Goal: Task Accomplishment & Management: Use online tool/utility

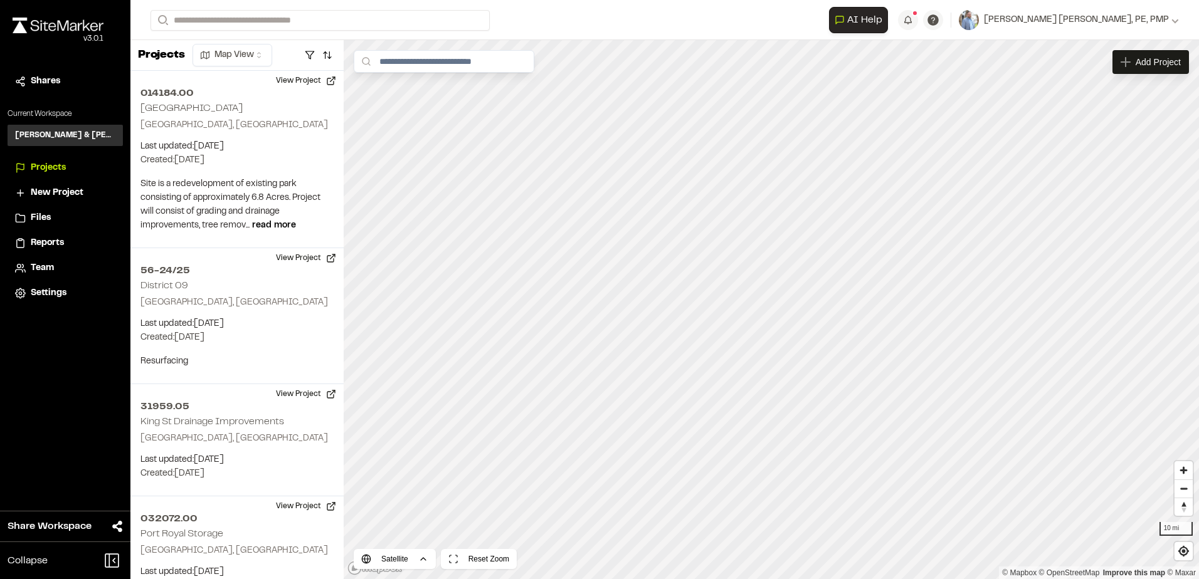
click at [45, 260] on li "Team" at bounding box center [65, 268] width 115 height 24
click at [35, 266] on span "Team" at bounding box center [42, 268] width 23 height 14
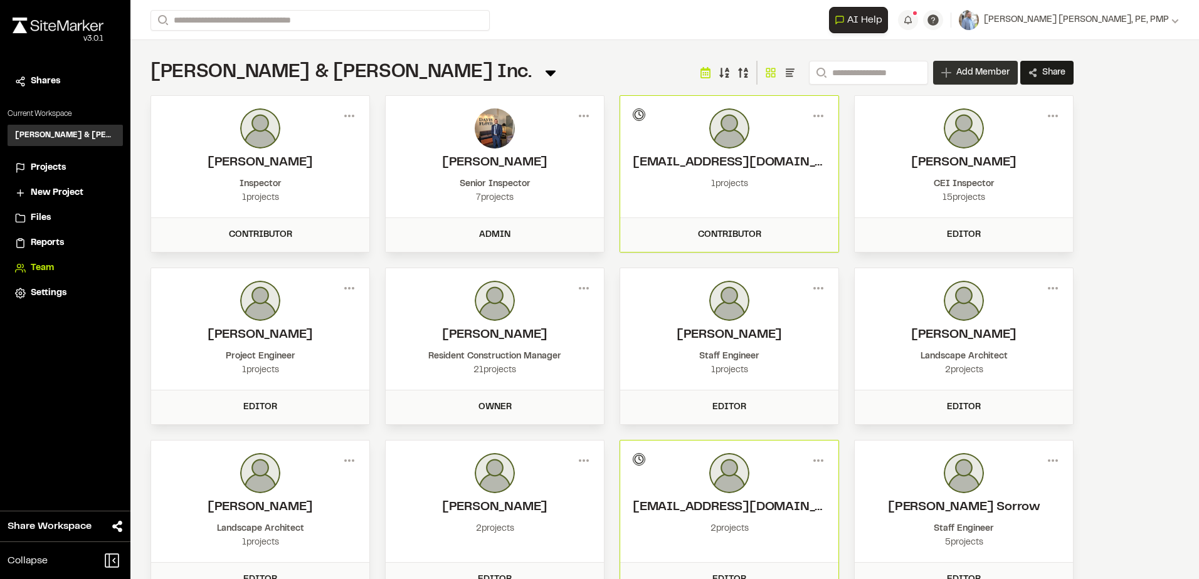
click at [967, 66] on div "Add Member" at bounding box center [975, 73] width 85 height 24
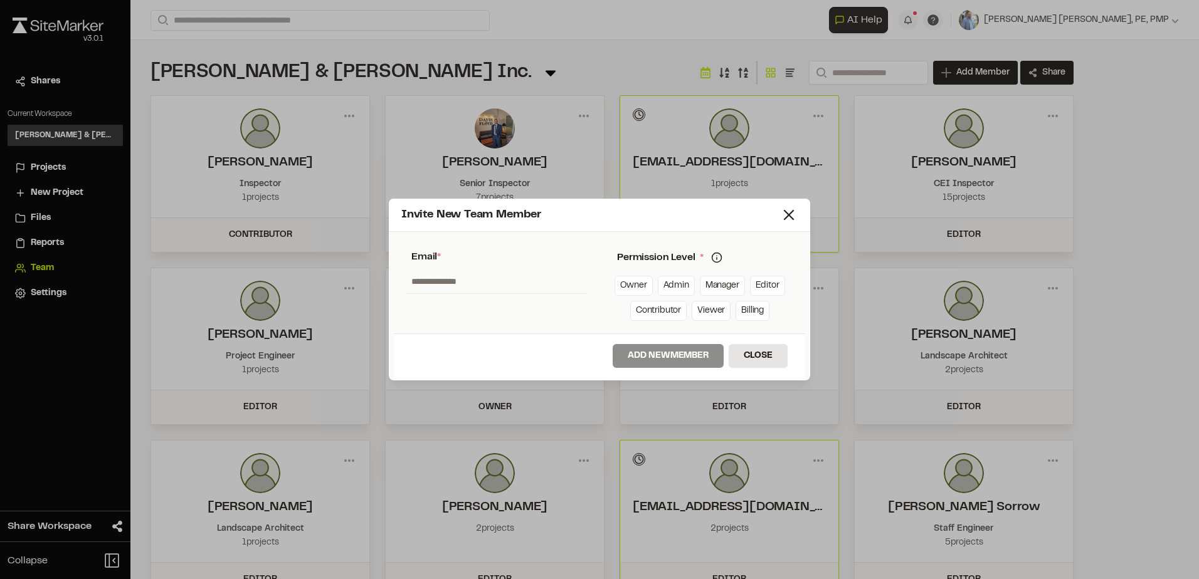
click at [431, 281] on input "text" at bounding box center [496, 282] width 181 height 24
paste input "**********"
type input "**********"
click at [761, 279] on link "Editor" at bounding box center [767, 286] width 35 height 20
click at [661, 353] on button "Add New Member" at bounding box center [668, 356] width 111 height 24
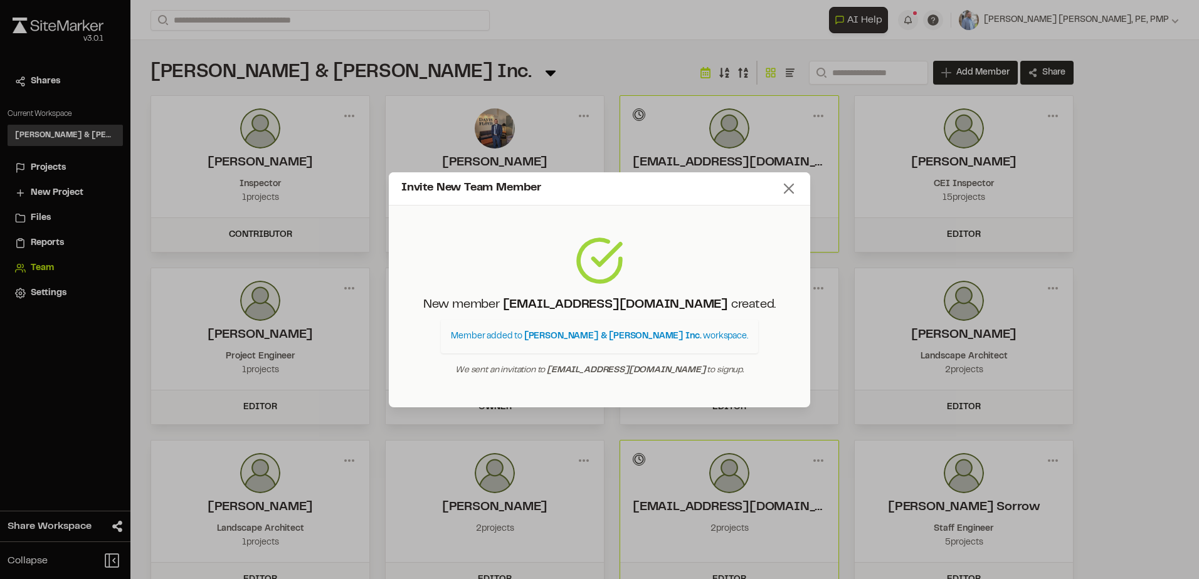
click at [785, 196] on icon at bounding box center [789, 189] width 18 height 18
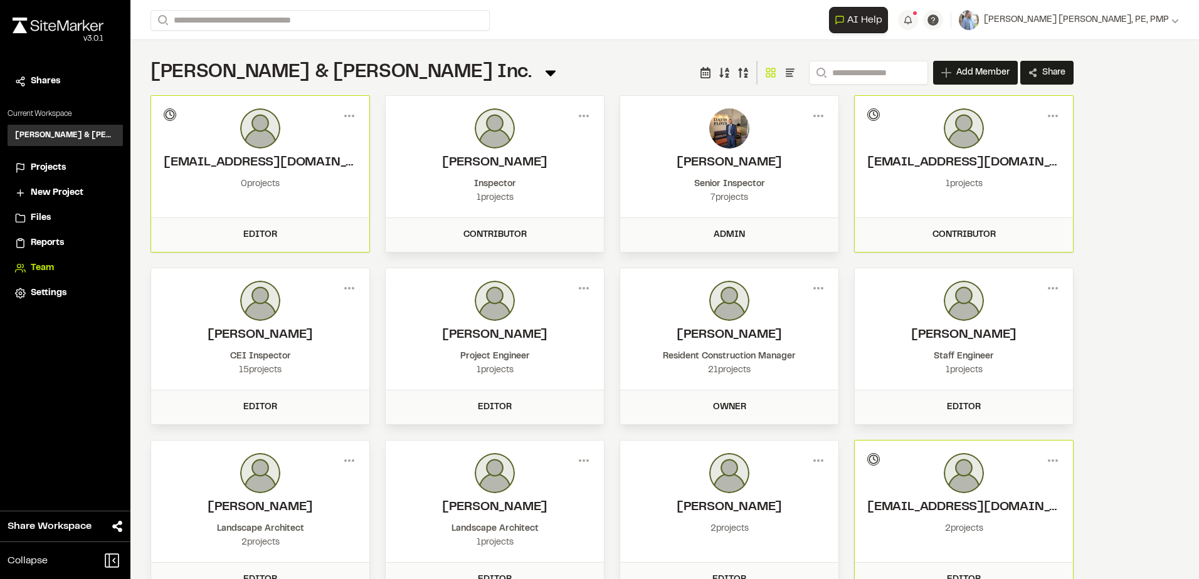
scroll to position [63, 0]
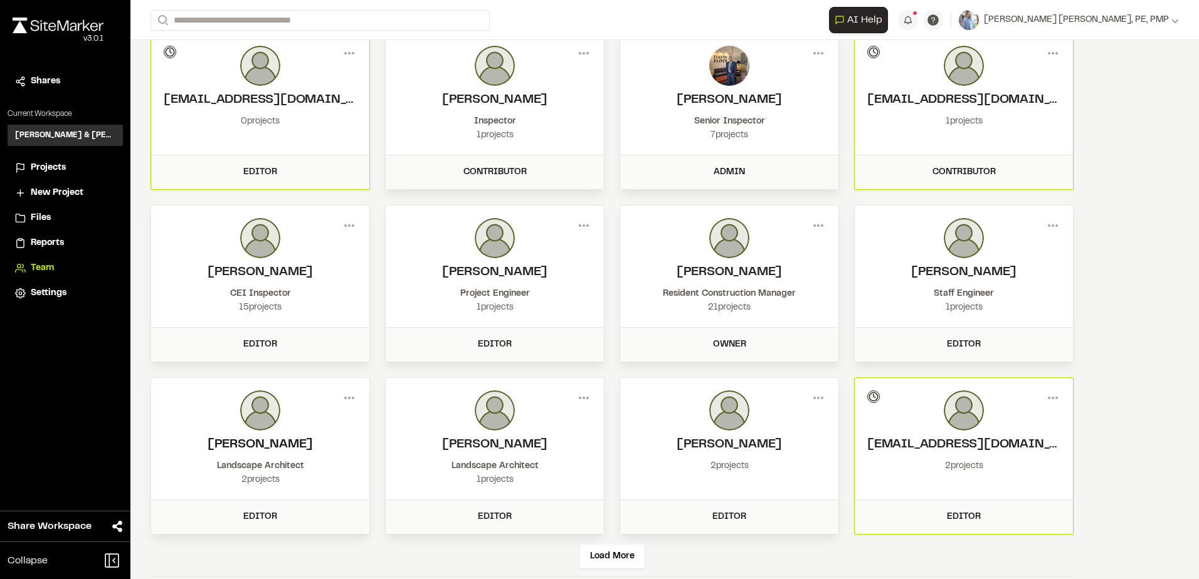
click at [247, 450] on h2 "[PERSON_NAME]" at bounding box center [260, 445] width 193 height 19
click at [236, 413] on div at bounding box center [260, 411] width 193 height 40
click at [354, 395] on icon at bounding box center [349, 398] width 20 height 20
click at [265, 416] on div "View" at bounding box center [304, 424] width 109 height 19
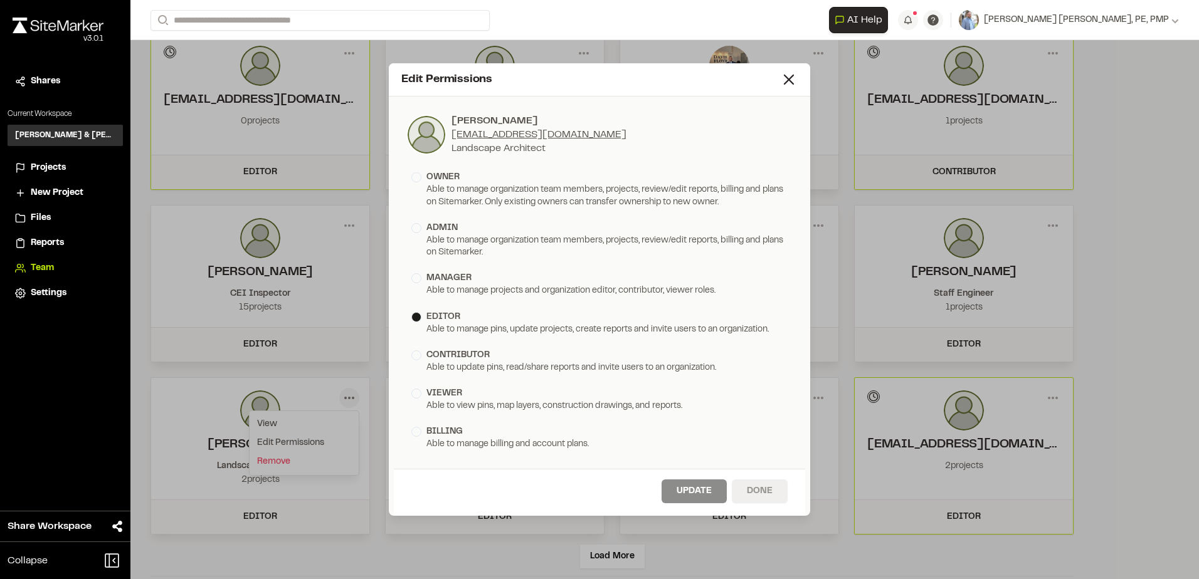
click at [761, 487] on button "Done" at bounding box center [760, 492] width 56 height 24
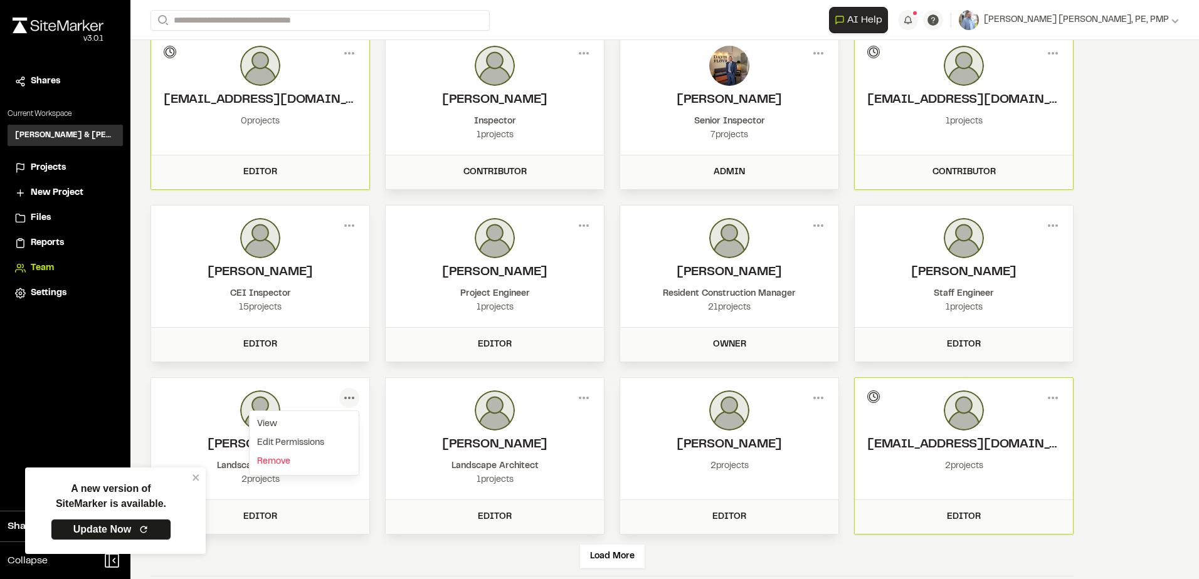
click at [275, 488] on div "Menu View Edit Permissions [PERSON_NAME] [EMAIL_ADDRESS][DOMAIN_NAME] Landscape…" at bounding box center [260, 439] width 218 height 122
click at [258, 512] on div "Editor" at bounding box center [260, 517] width 203 height 14
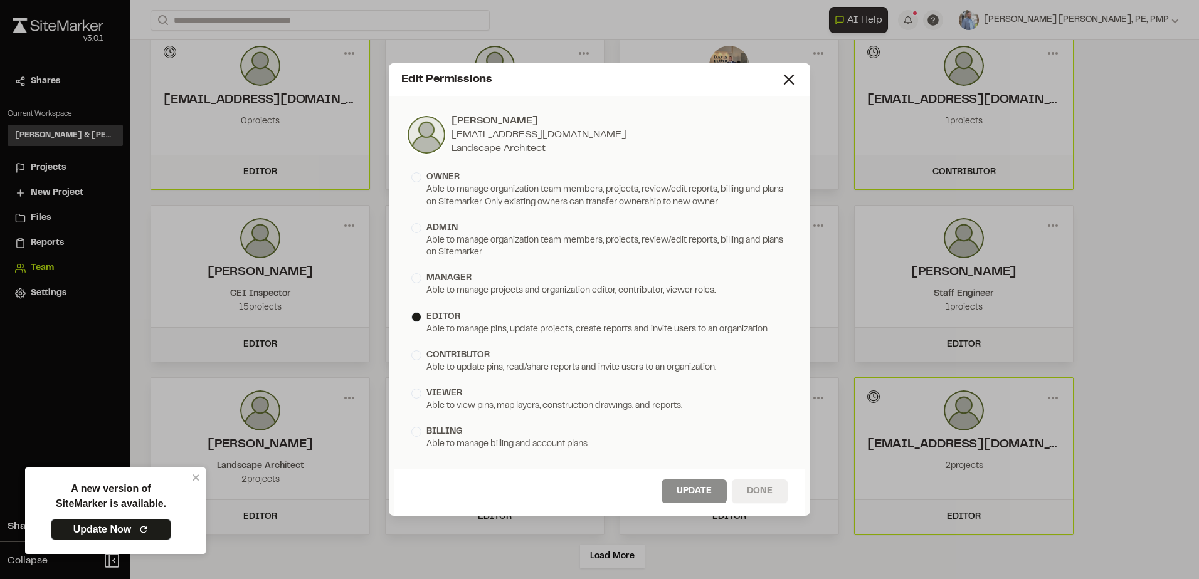
click at [753, 489] on button "Done" at bounding box center [760, 492] width 56 height 24
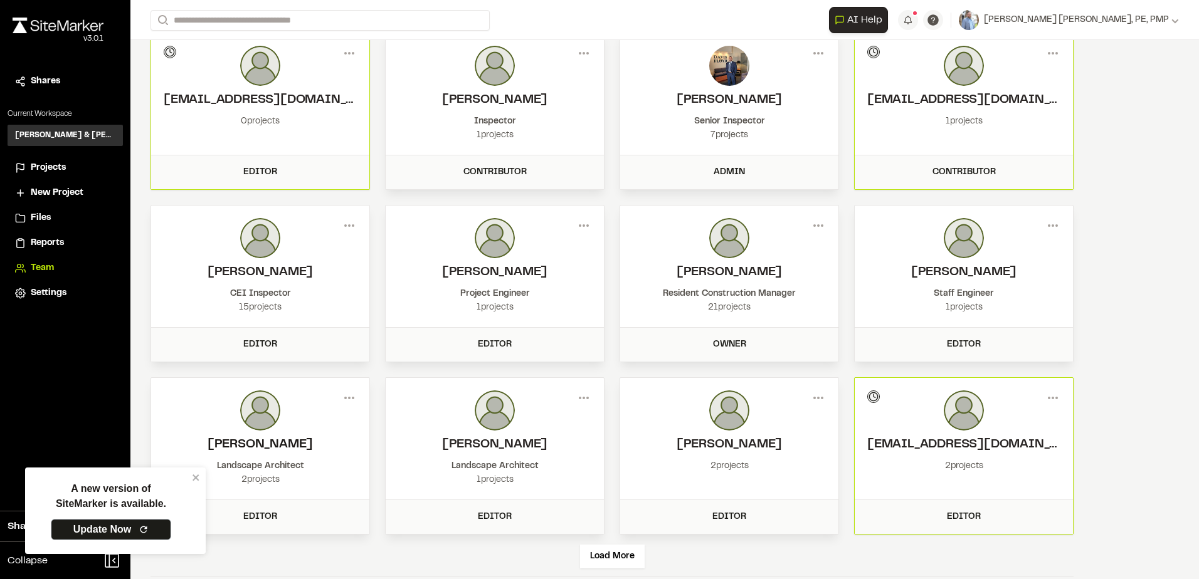
click at [307, 448] on h2 "[PERSON_NAME]" at bounding box center [260, 445] width 193 height 19
click at [257, 480] on div "2 projects" at bounding box center [260, 480] width 193 height 14
click at [198, 475] on icon "close" at bounding box center [196, 478] width 9 height 10
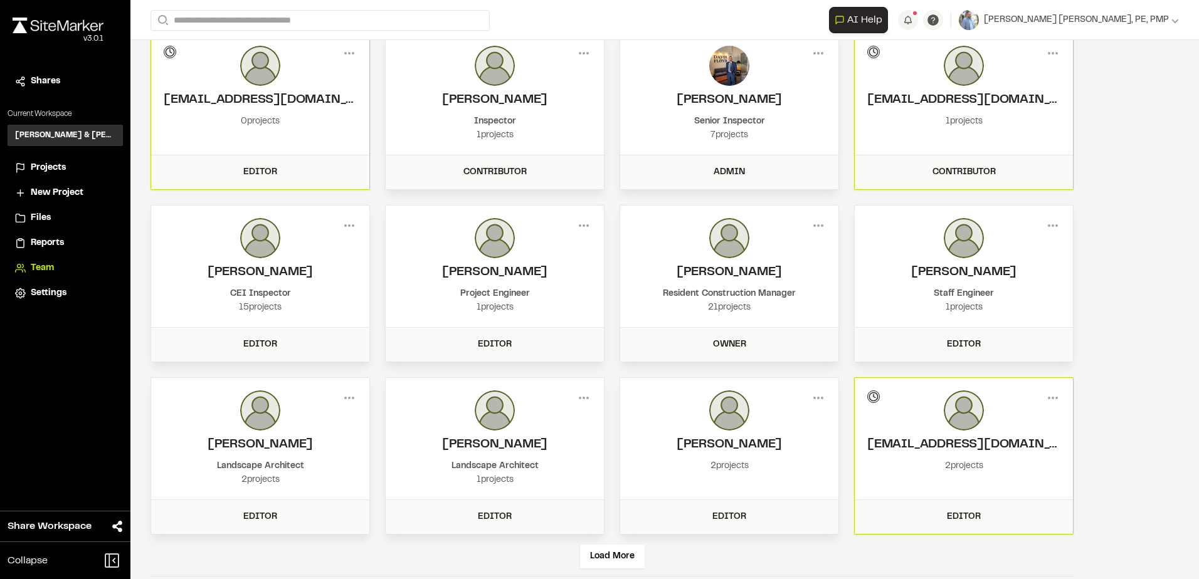
click at [258, 430] on img at bounding box center [260, 411] width 40 height 40
click at [347, 399] on icon at bounding box center [349, 398] width 20 height 20
click at [272, 423] on div "View" at bounding box center [304, 424] width 109 height 19
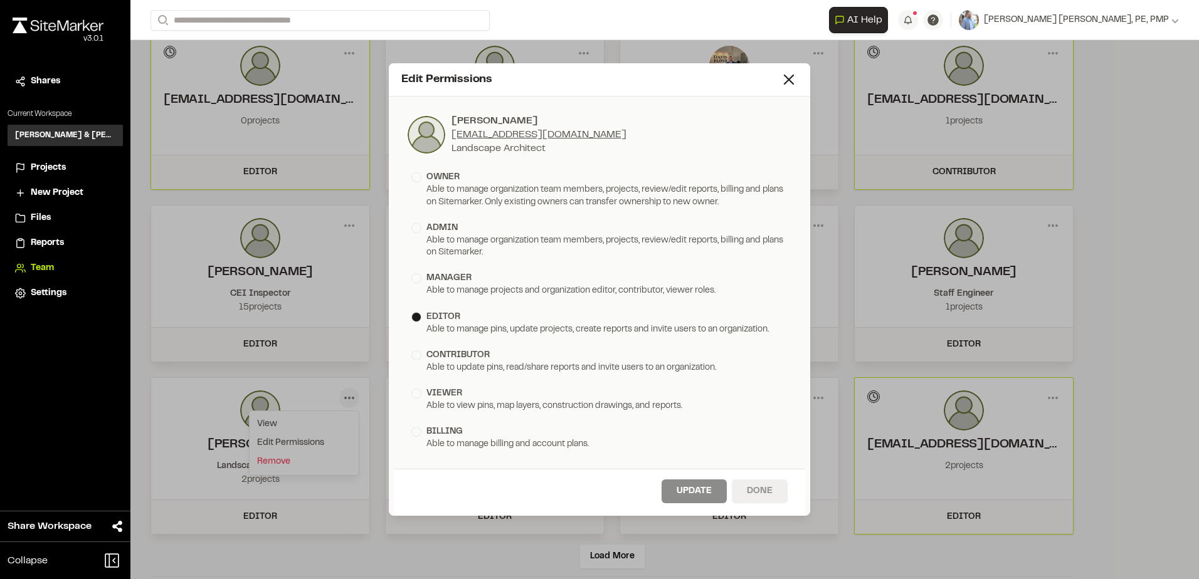
click at [766, 485] on button "Done" at bounding box center [760, 492] width 56 height 24
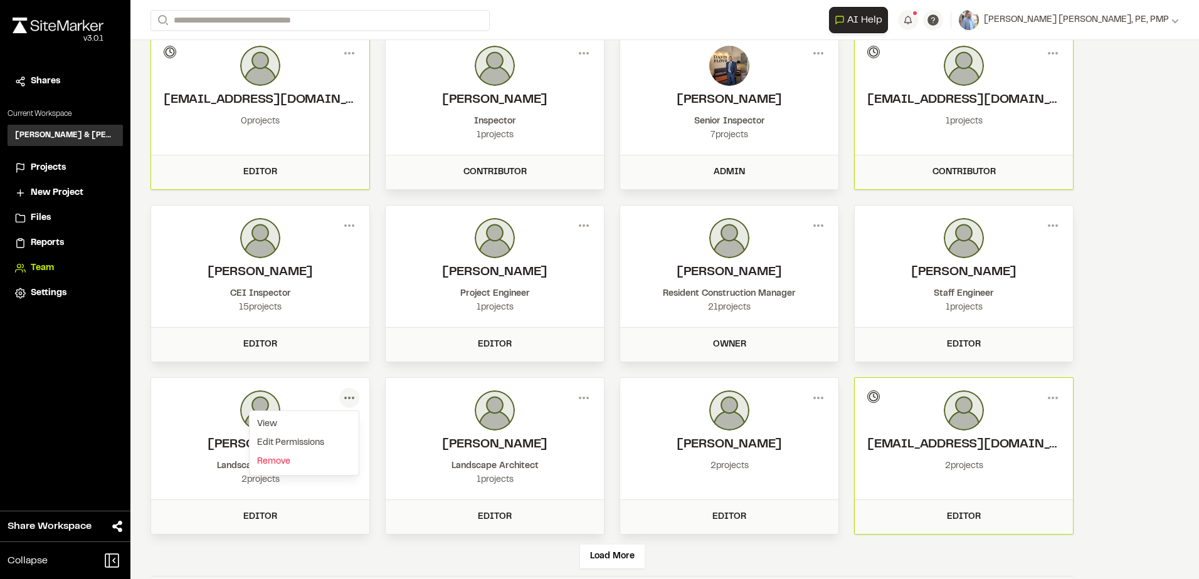
click at [308, 392] on div at bounding box center [260, 411] width 193 height 40
click at [257, 479] on div "2 projects" at bounding box center [260, 480] width 193 height 14
click at [248, 466] on div "Landscape Architect" at bounding box center [260, 467] width 193 height 14
click at [40, 263] on span "Team" at bounding box center [42, 268] width 23 height 14
click at [260, 465] on div "Landscape Architect" at bounding box center [260, 467] width 193 height 14
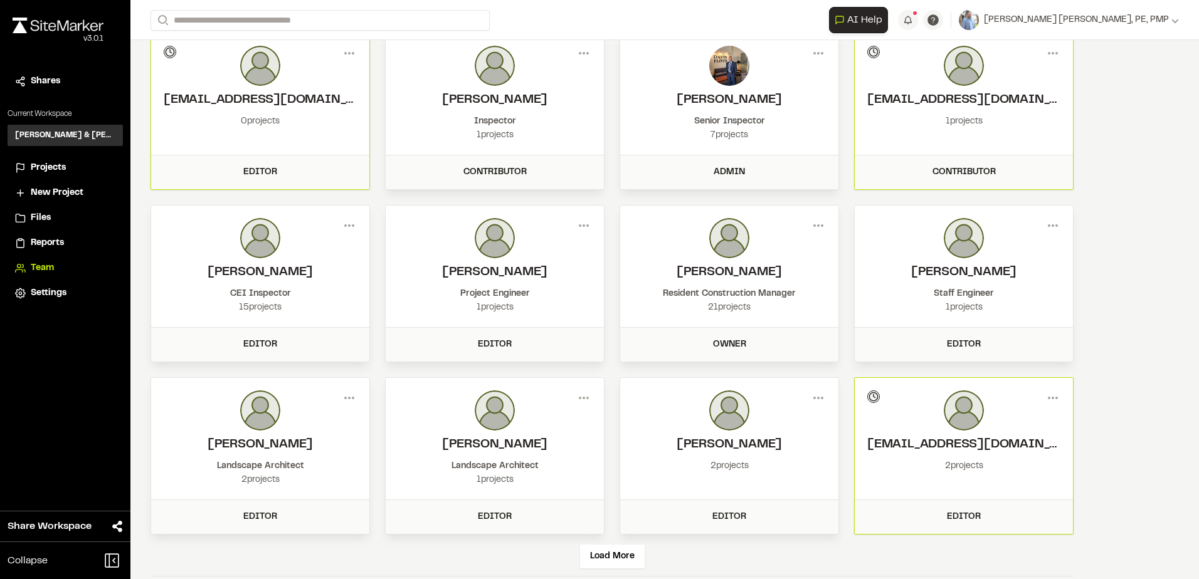
click at [260, 416] on img at bounding box center [260, 411] width 40 height 40
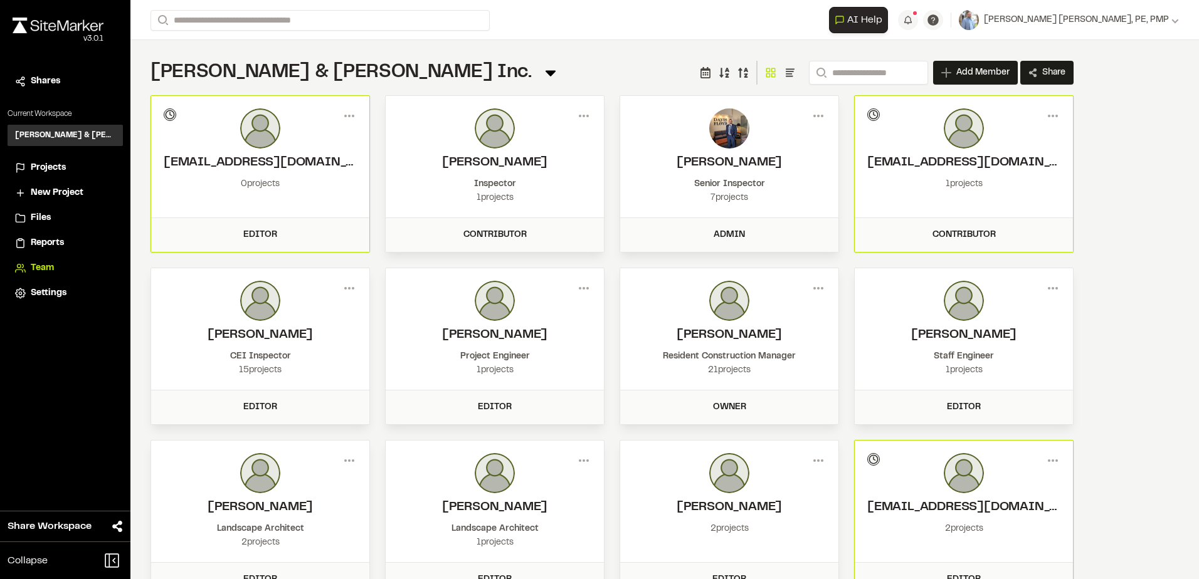
click at [40, 162] on span "Projects" at bounding box center [48, 168] width 35 height 14
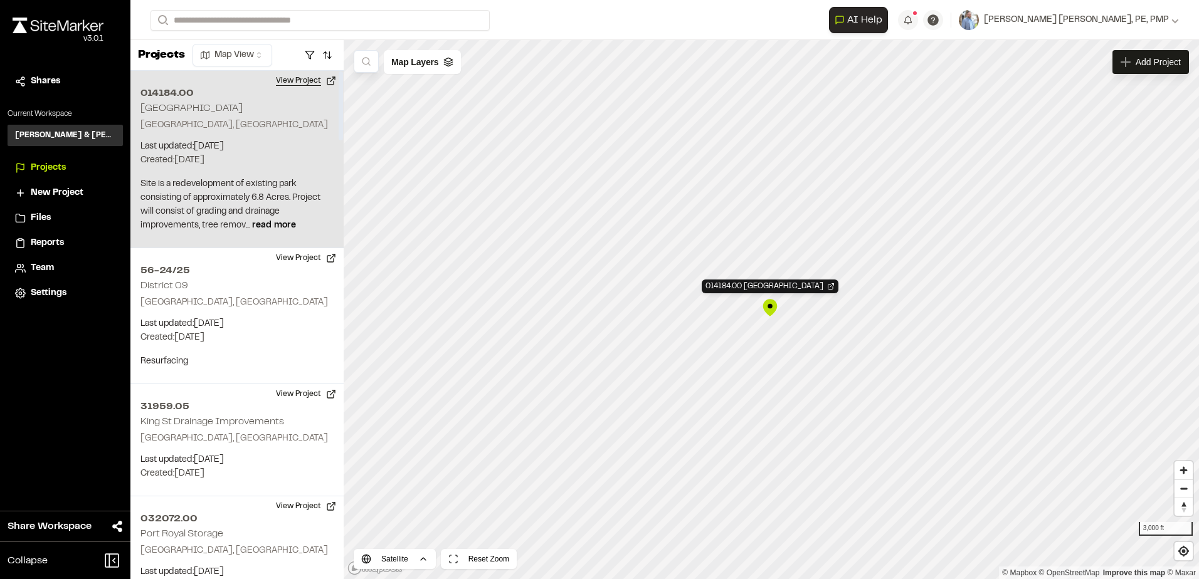
click at [303, 76] on button "View Project" at bounding box center [305, 81] width 75 height 20
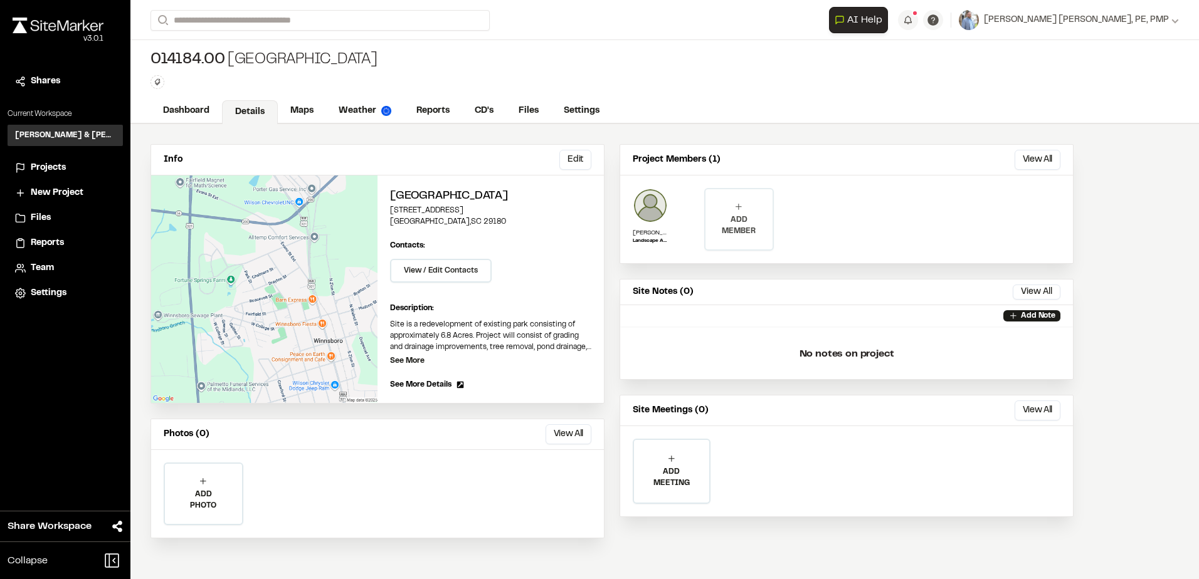
click at [751, 224] on p "ADD MEMBER" at bounding box center [738, 225] width 66 height 23
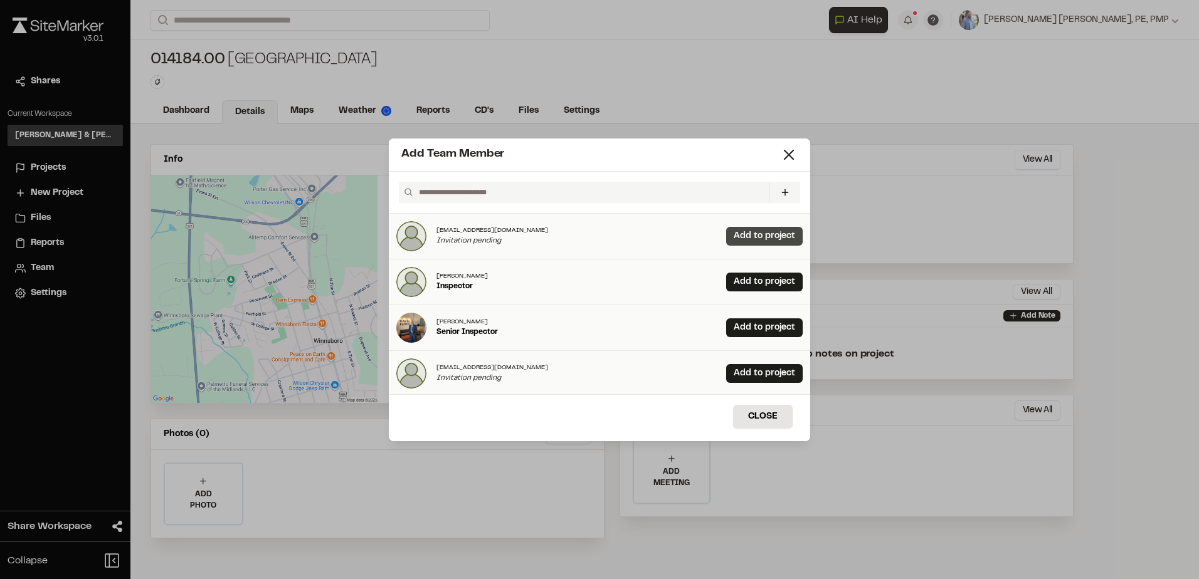
click at [734, 233] on link "Add to project" at bounding box center [764, 236] width 76 height 19
click at [786, 152] on line at bounding box center [788, 154] width 9 height 9
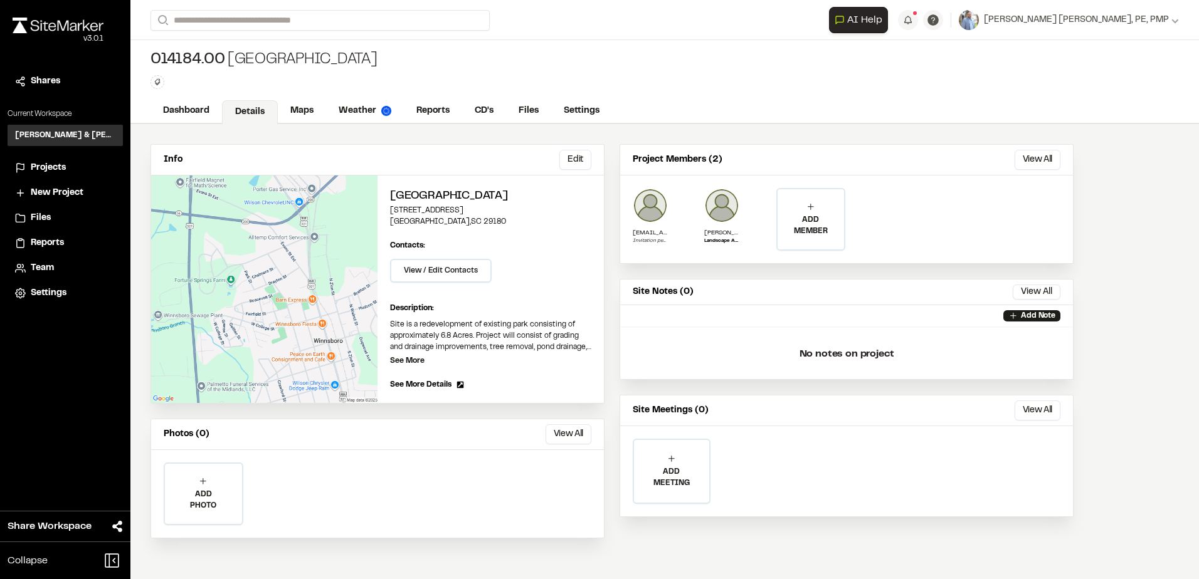
click at [41, 261] on span "Team" at bounding box center [42, 268] width 23 height 14
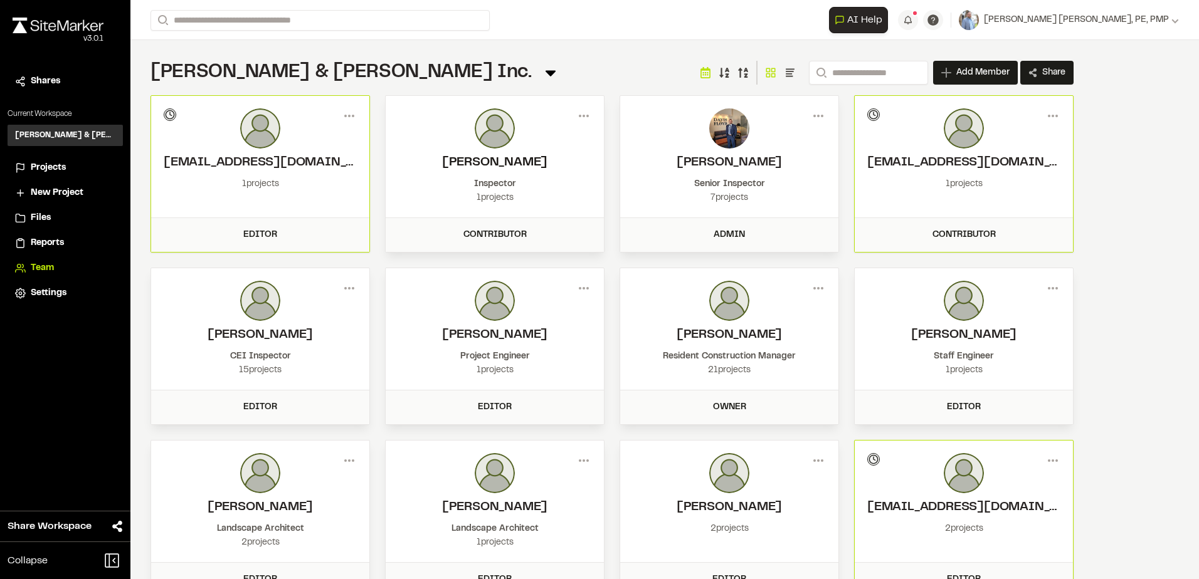
click at [522, 155] on h2 "[PERSON_NAME]" at bounding box center [494, 163] width 193 height 19
click at [575, 120] on icon at bounding box center [584, 116] width 20 height 20
click at [505, 137] on div "View" at bounding box center [538, 142] width 109 height 19
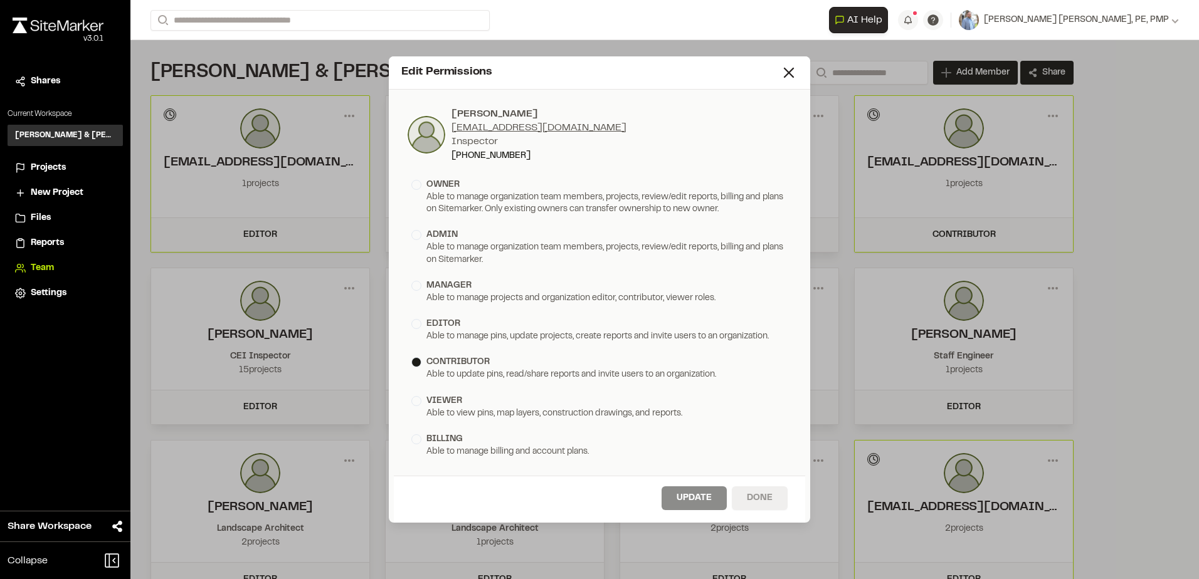
click at [759, 495] on button "Done" at bounding box center [760, 499] width 56 height 24
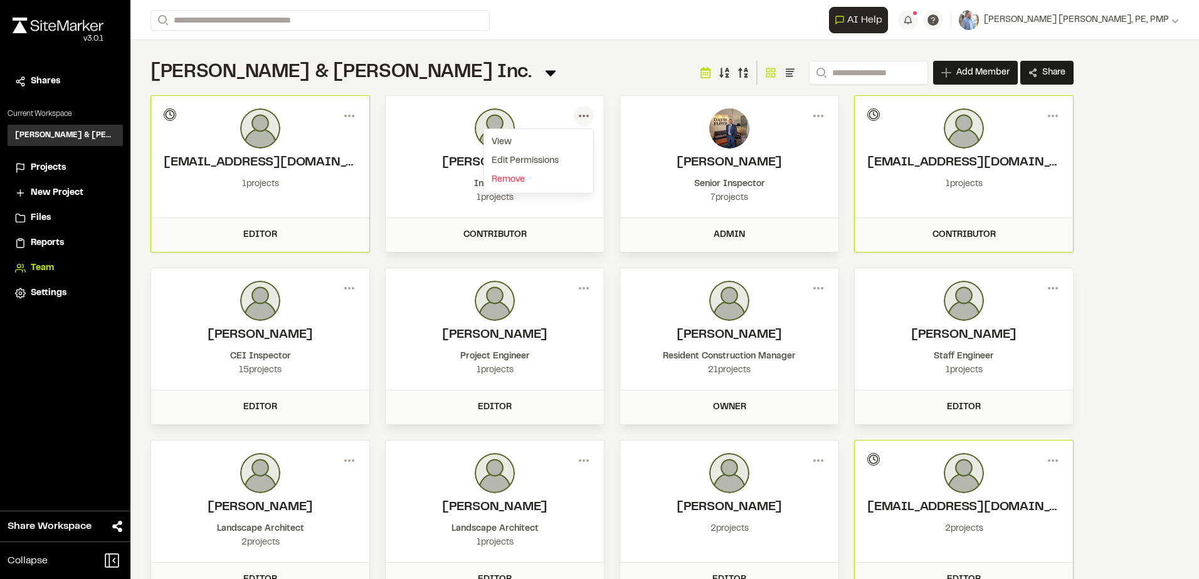
click at [416, 200] on div "1 projects" at bounding box center [494, 198] width 193 height 14
click at [587, 115] on circle at bounding box center [587, 116] width 3 height 3
click at [520, 159] on div "Edit Permissions" at bounding box center [538, 161] width 109 height 19
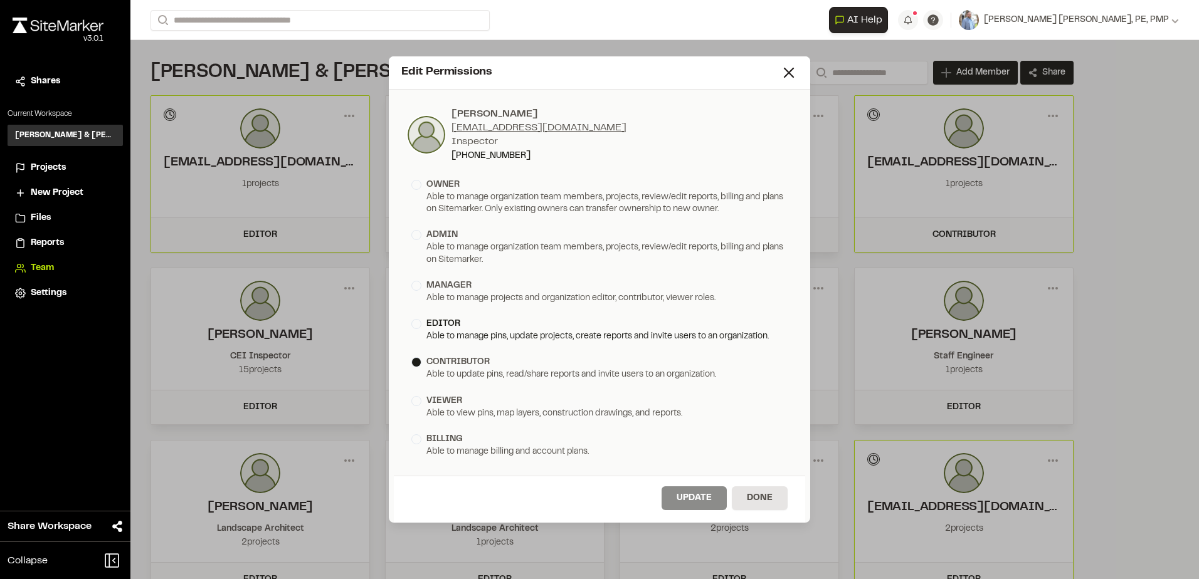
click at [423, 325] on div "editor" at bounding box center [599, 324] width 376 height 14
click at [692, 494] on button "Update" at bounding box center [693, 499] width 65 height 24
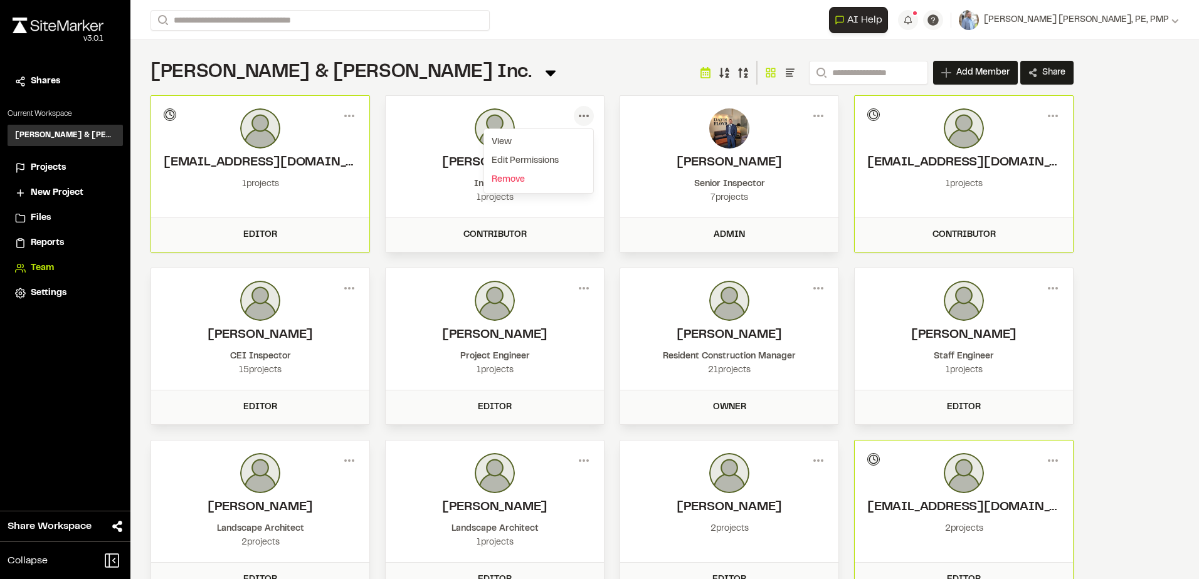
click at [462, 70] on div "Davis & Floyd Inc. Team Menu Search Add Member Invite New Team Member * Require…" at bounding box center [611, 72] width 923 height 25
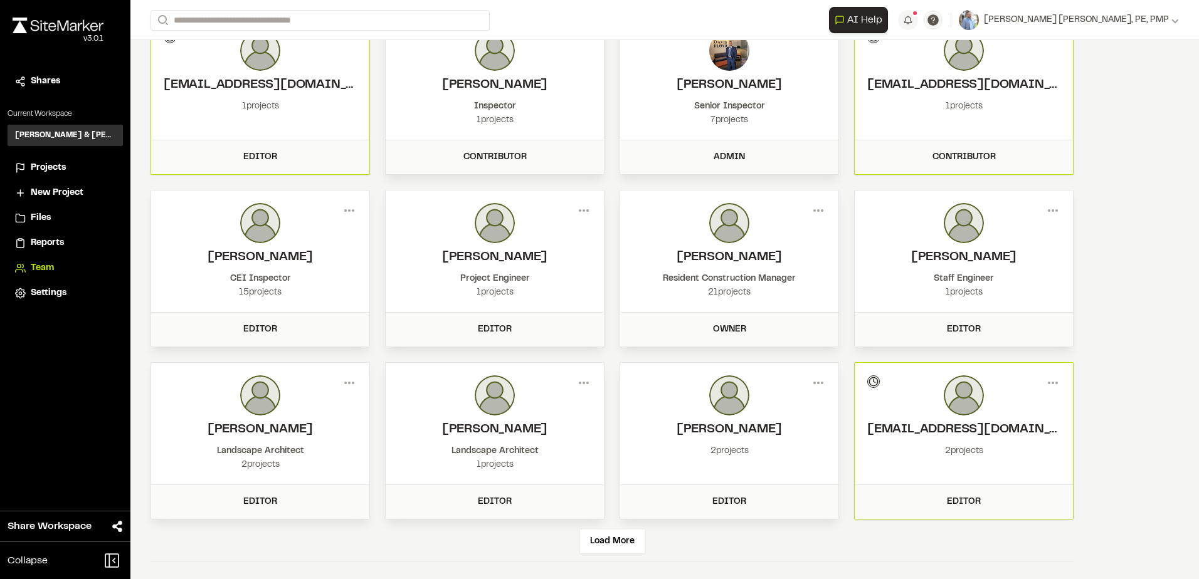
scroll to position [80, 0]
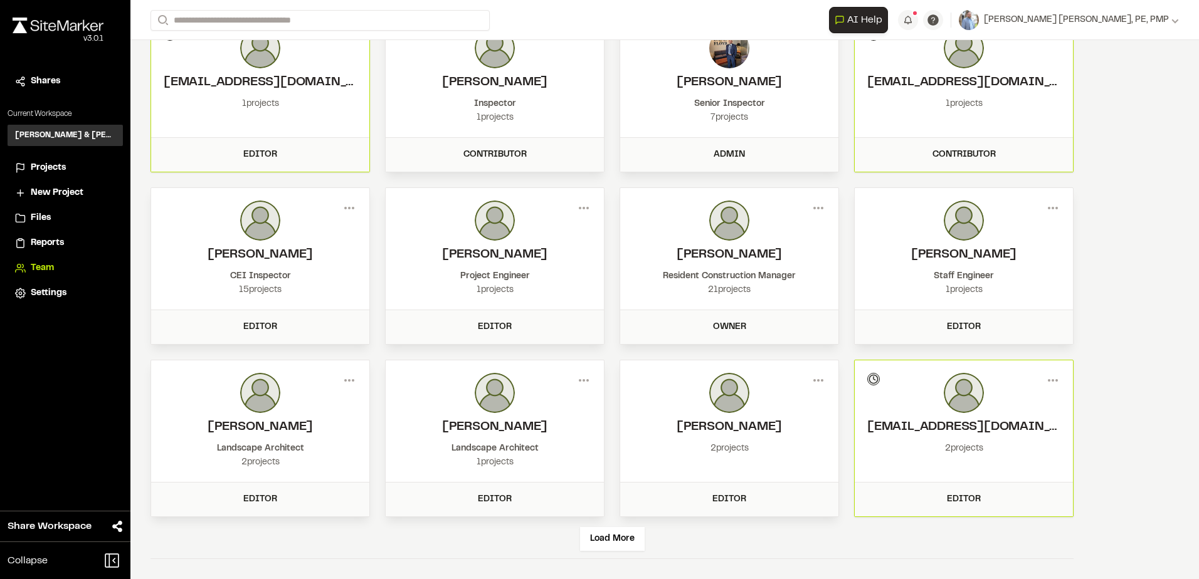
click at [497, 448] on div "Landscape Architect" at bounding box center [494, 449] width 193 height 14
click at [498, 389] on img at bounding box center [495, 393] width 40 height 40
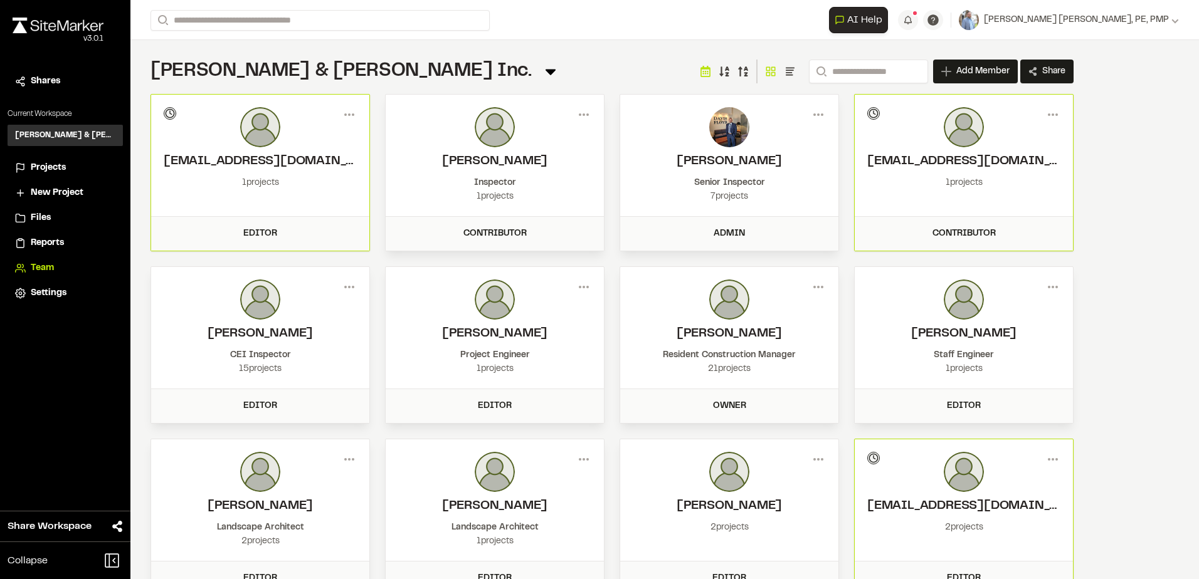
scroll to position [0, 0]
click at [44, 240] on span "Reports" at bounding box center [47, 243] width 33 height 14
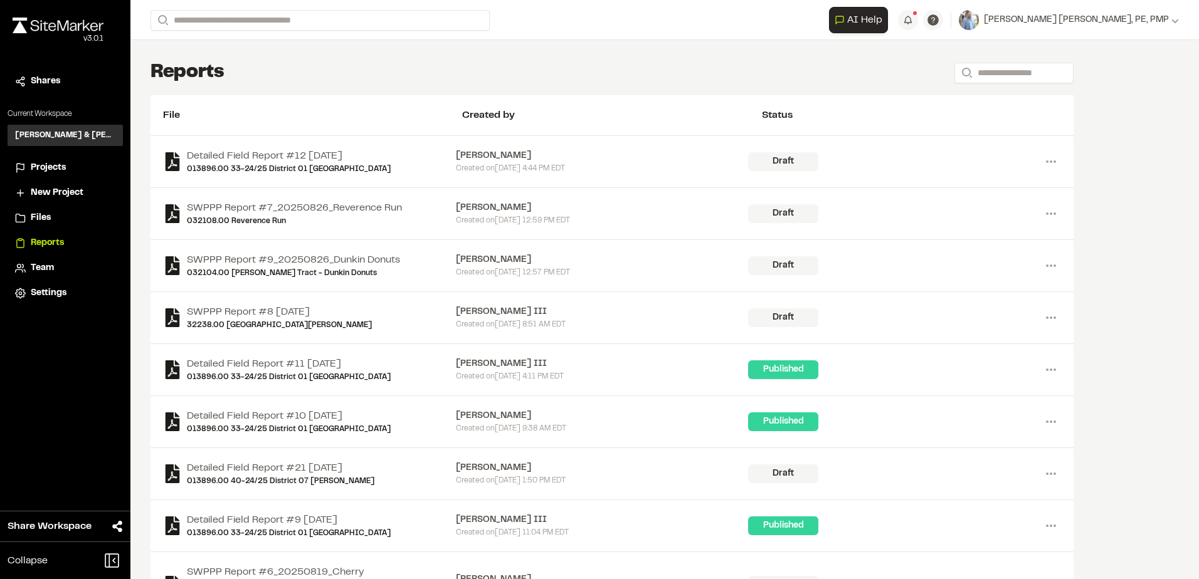
click at [53, 166] on span "Projects" at bounding box center [48, 168] width 35 height 14
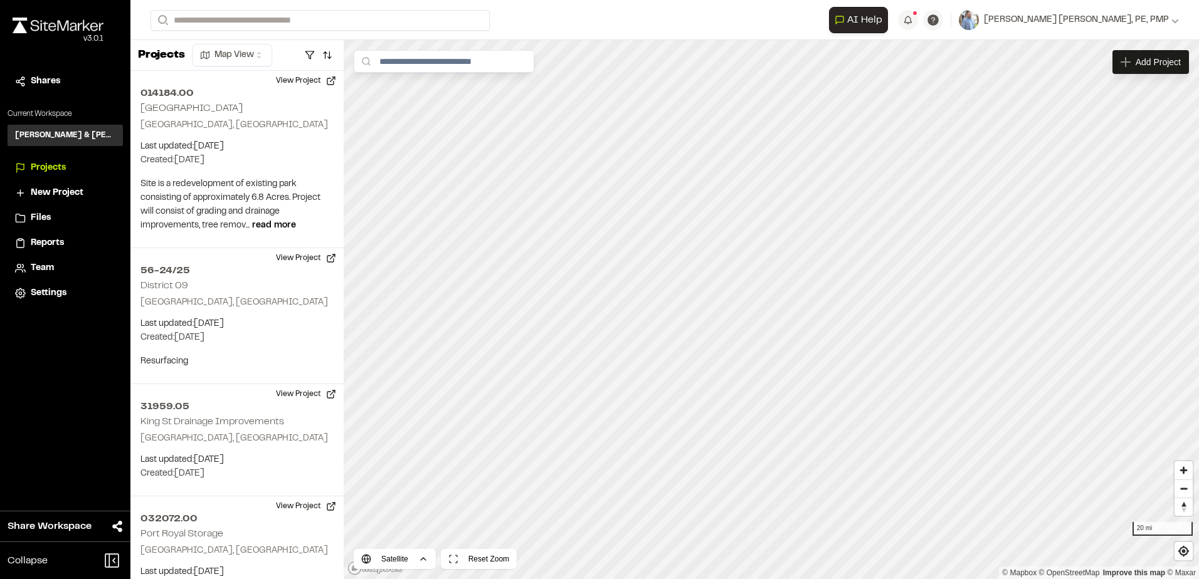
click at [46, 264] on span "Team" at bounding box center [42, 268] width 23 height 14
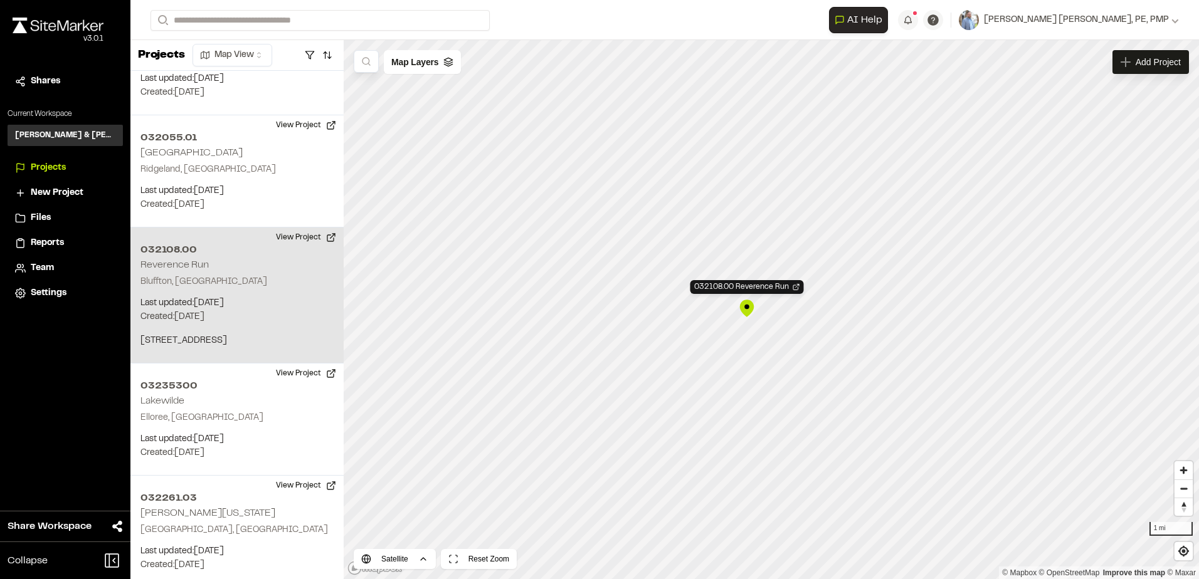
scroll to position [1339, 0]
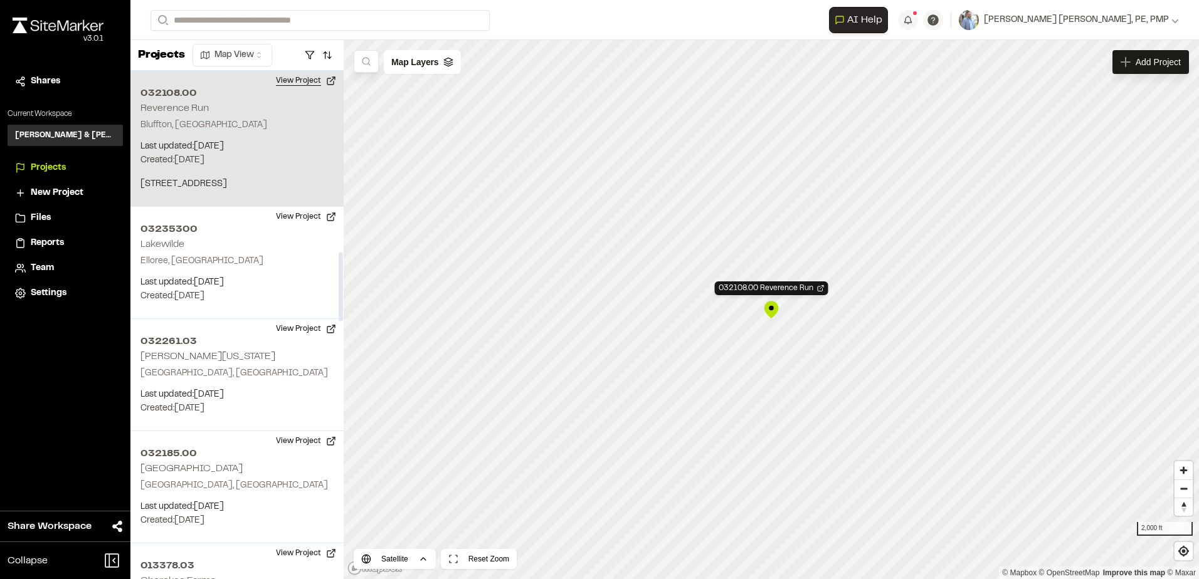
click at [298, 79] on button "View Project" at bounding box center [305, 81] width 75 height 20
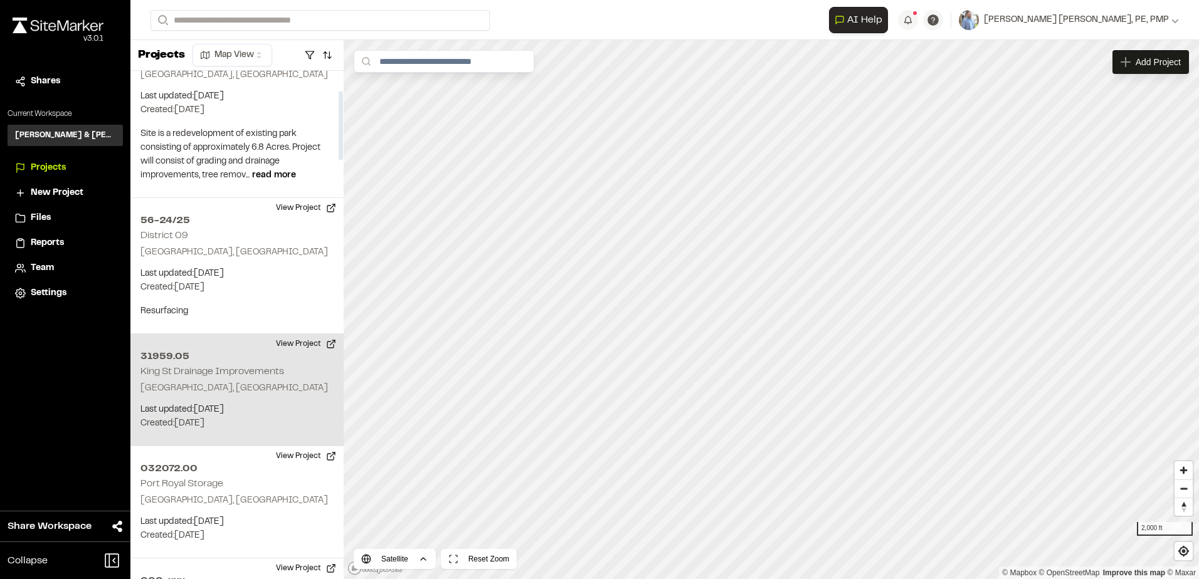
scroll to position [0, 0]
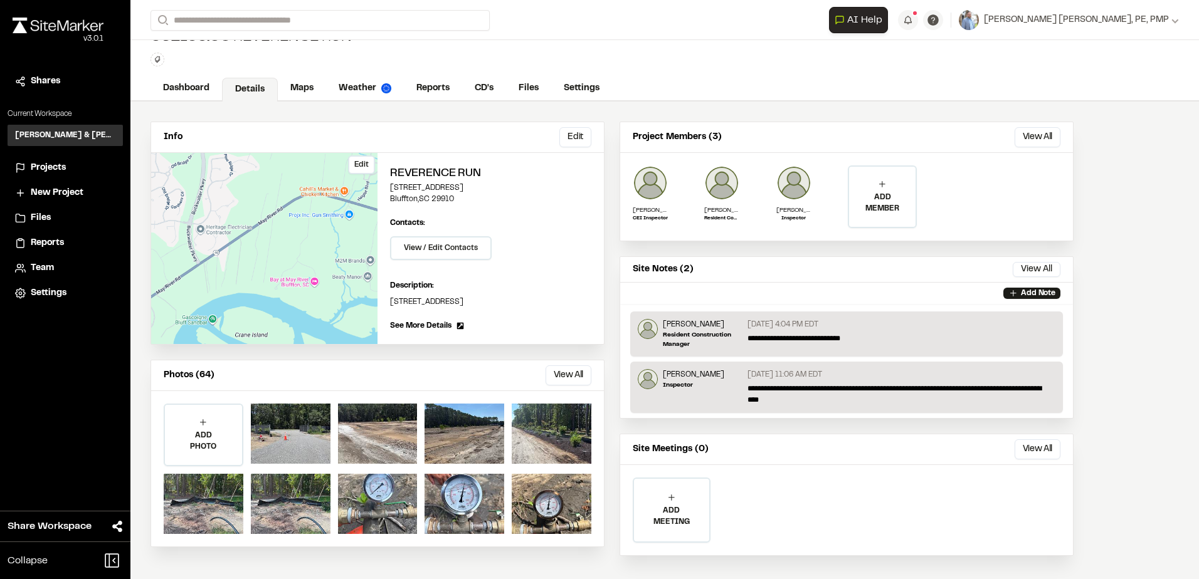
scroll to position [34, 0]
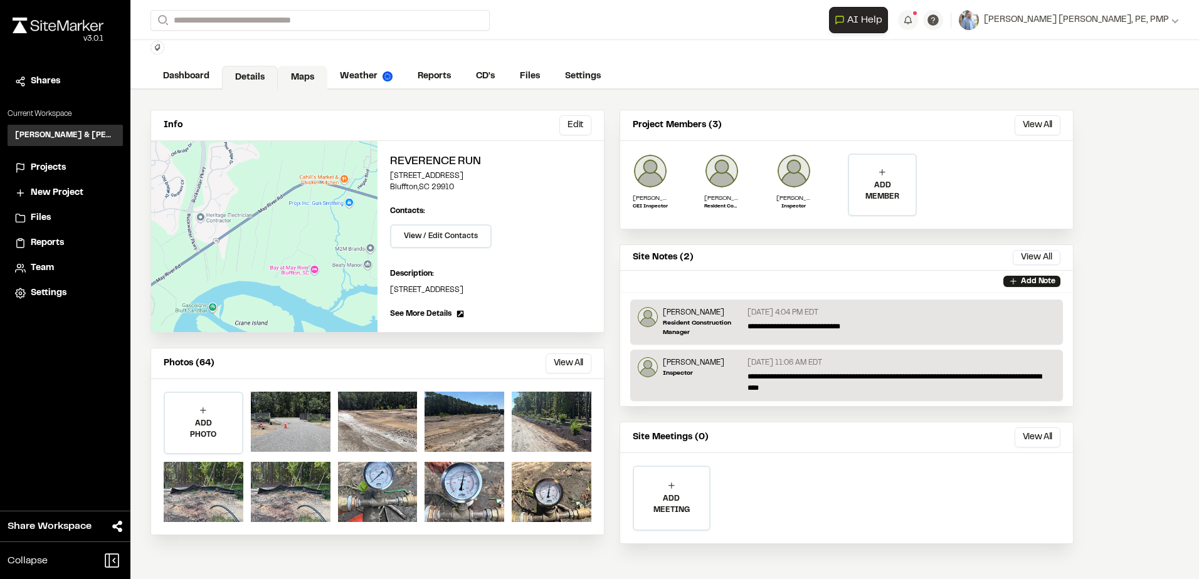
click at [303, 78] on link "Maps" at bounding box center [303, 78] width 50 height 24
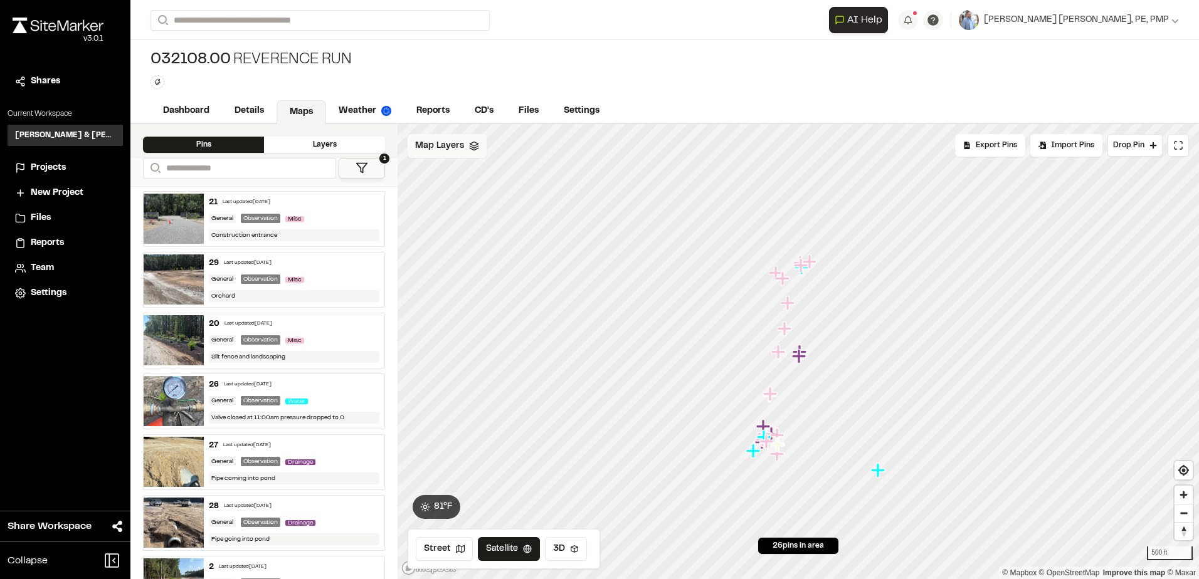
click at [466, 157] on div "Map Layers" at bounding box center [447, 146] width 79 height 24
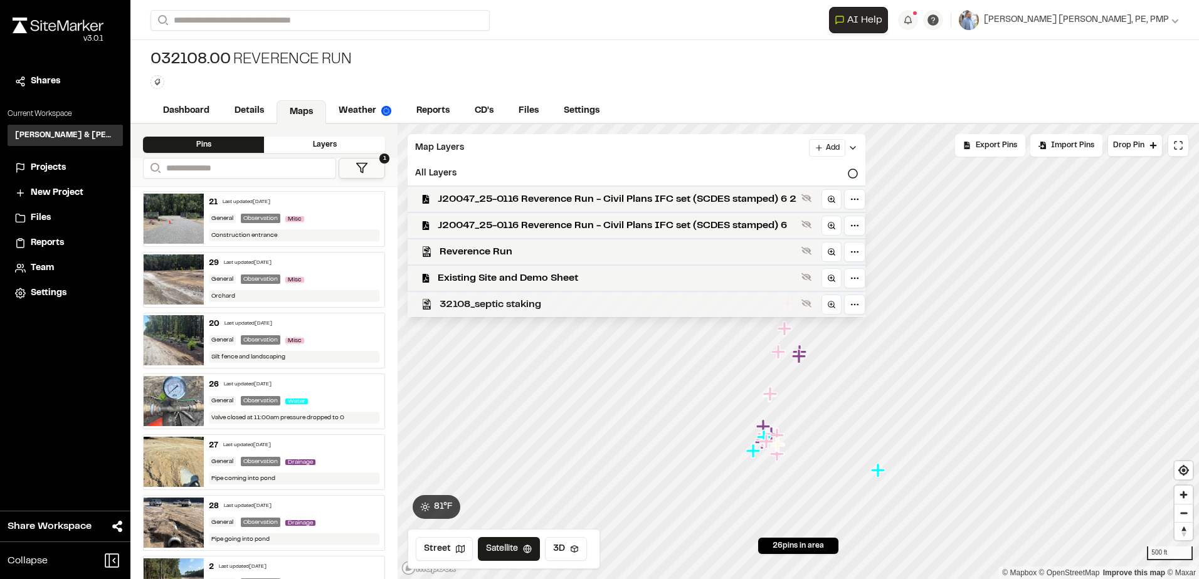
click at [683, 300] on span "32108_septic staking" at bounding box center [618, 304] width 357 height 15
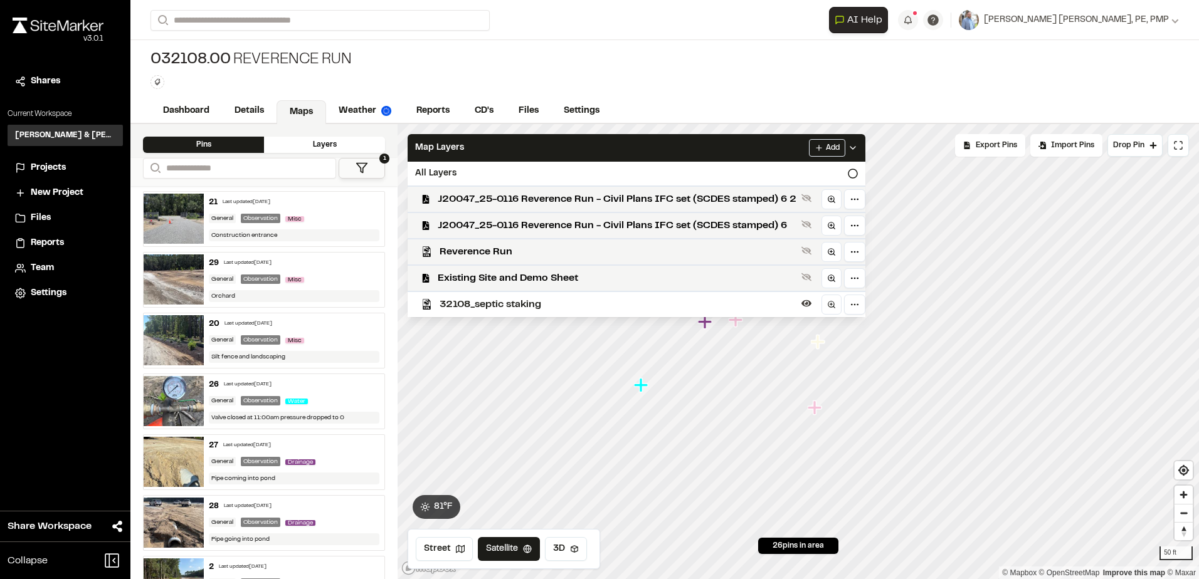
click at [162, 215] on img at bounding box center [174, 219] width 60 height 50
click at [176, 277] on img at bounding box center [174, 280] width 60 height 50
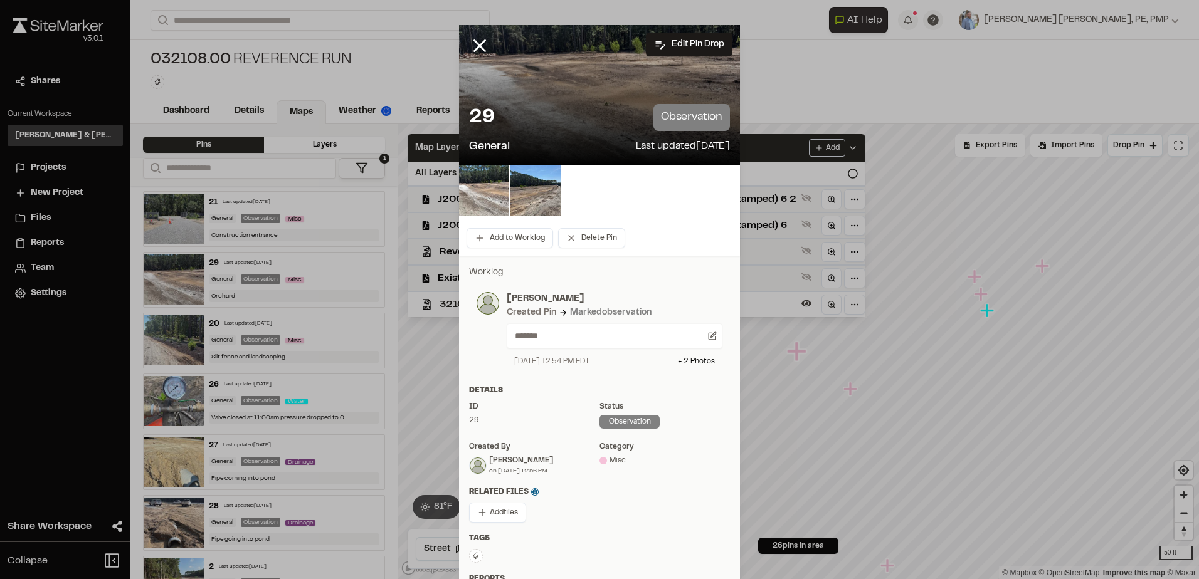
click at [551, 80] on div at bounding box center [599, 95] width 281 height 140
click at [475, 193] on img at bounding box center [484, 191] width 50 height 50
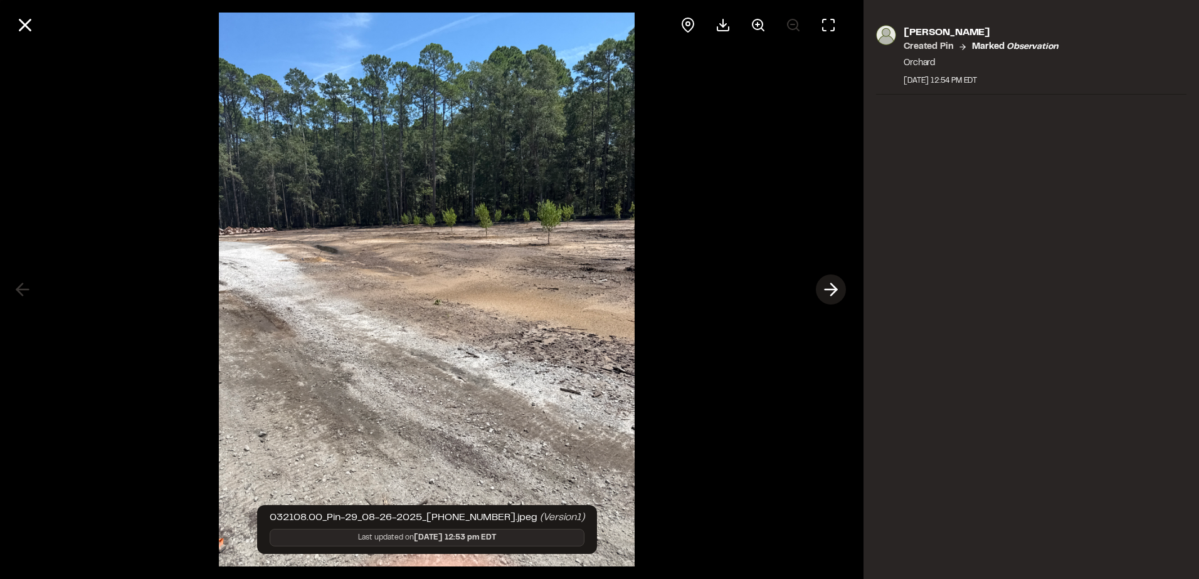
click at [831, 290] on line at bounding box center [831, 290] width 12 height 0
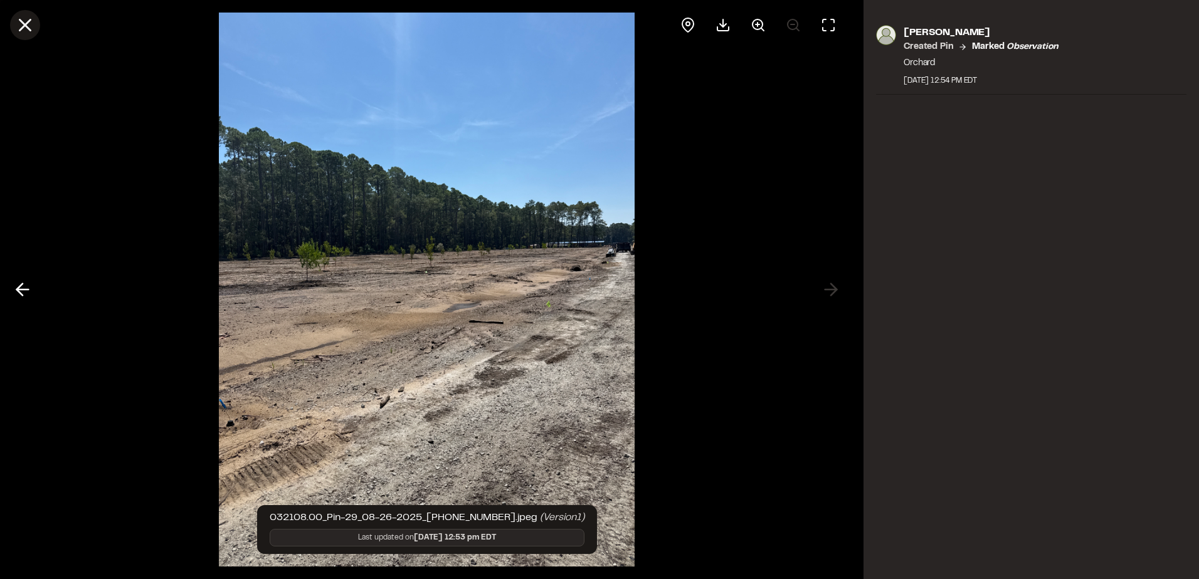
click at [20, 31] on line at bounding box center [25, 25] width 11 height 11
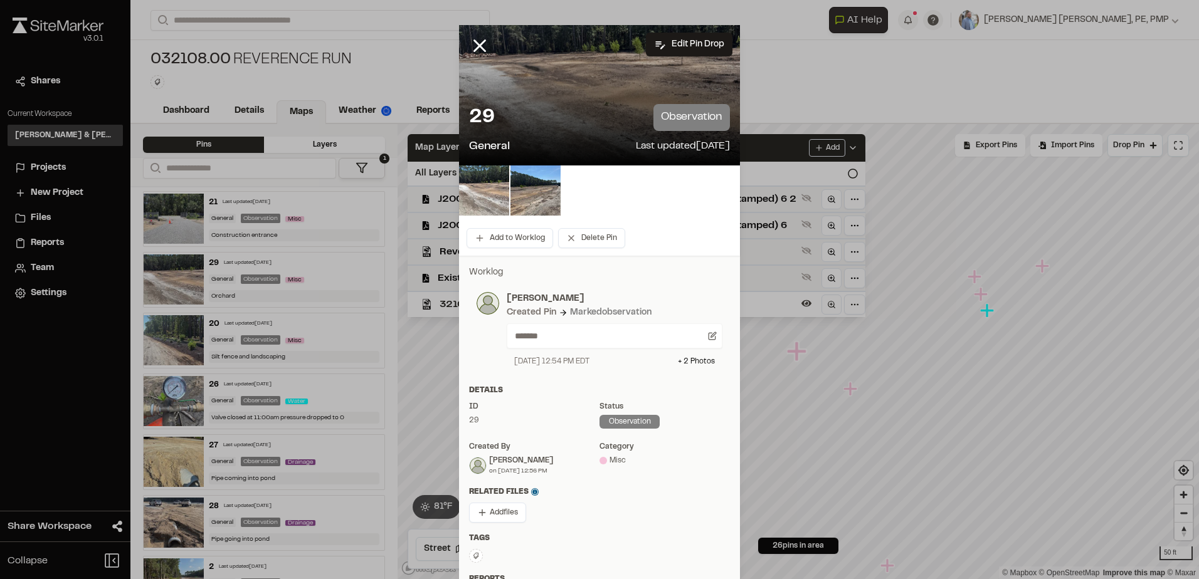
click at [478, 44] on line at bounding box center [480, 46] width 11 height 11
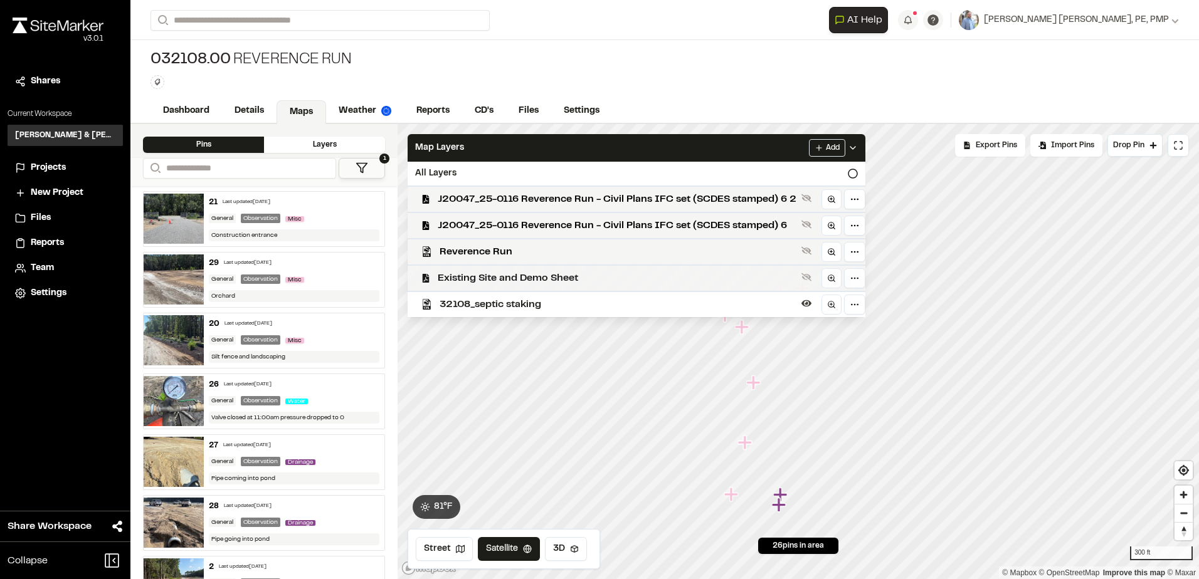
click at [742, 265] on div "Click to Drop Pin 26 pins in area Export Pins Available Datums Datums Apply Con…" at bounding box center [798, 351] width 801 height 455
drag, startPoint x: 742, startPoint y: 446, endPoint x: 759, endPoint y: 347, distance: 101.1
click at [759, 347] on icon "Map marker" at bounding box center [757, 340] width 16 height 16
click at [577, 224] on span "J20047_25-0116 Reverence Run - Civil Plans IFC set (SCDES stamped) 6" at bounding box center [617, 225] width 359 height 15
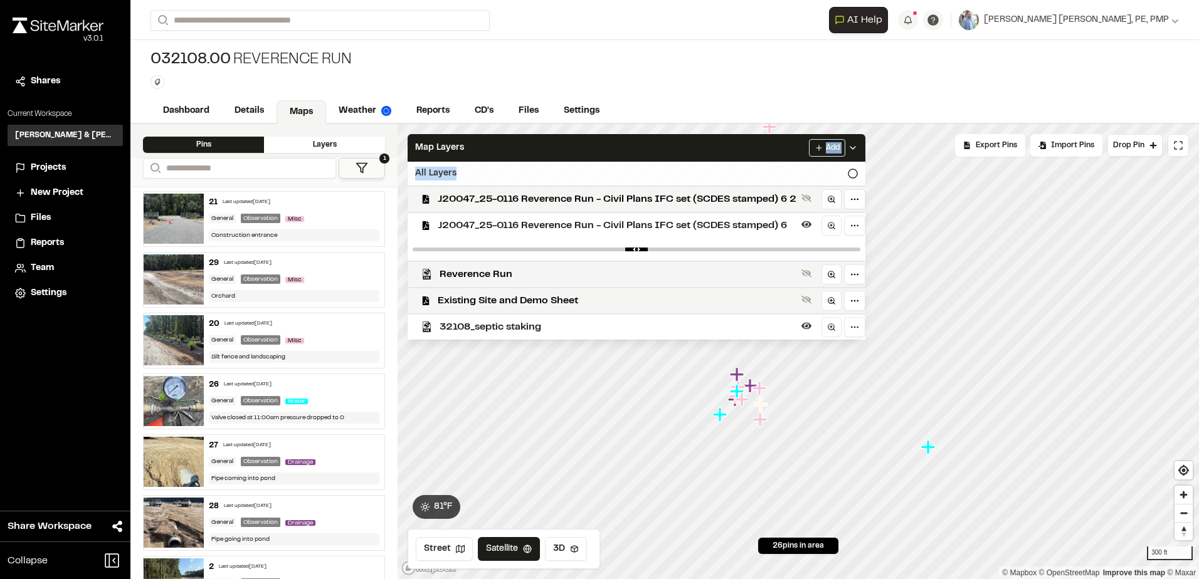
drag, startPoint x: 666, startPoint y: 149, endPoint x: 658, endPoint y: 181, distance: 33.6
click at [658, 181] on div "Map Layers Add All Layers J20047_25-0116 Reverence Run - Civil Plans IFC set (S…" at bounding box center [637, 237] width 458 height 206
click at [424, 176] on div "All Layers" at bounding box center [637, 174] width 458 height 24
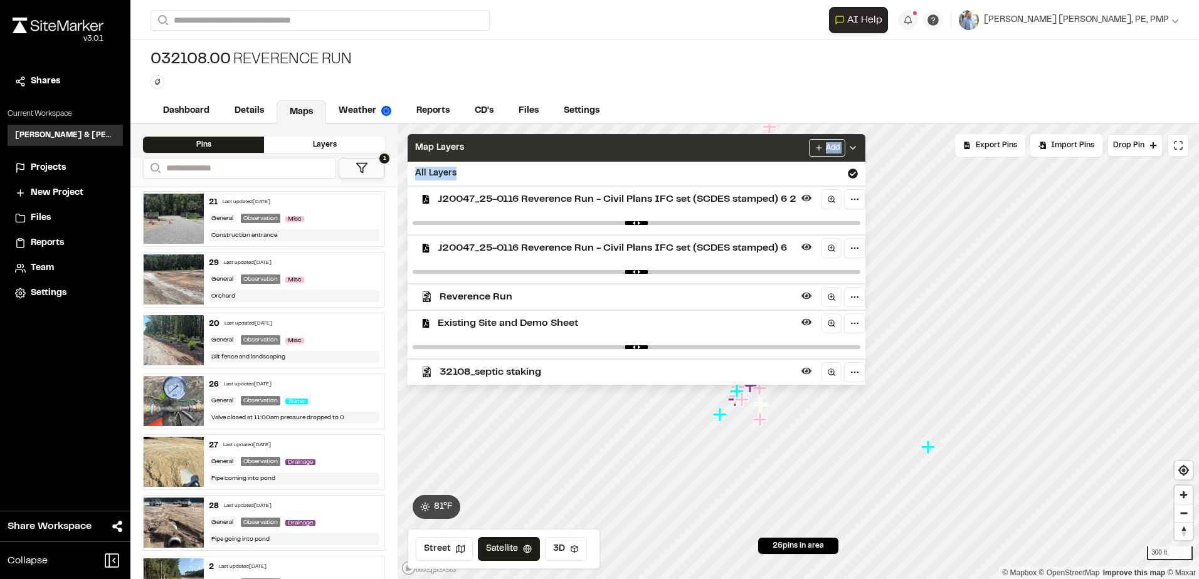
click at [853, 145] on icon at bounding box center [853, 148] width 10 height 10
